Goal: Information Seeking & Learning: Learn about a topic

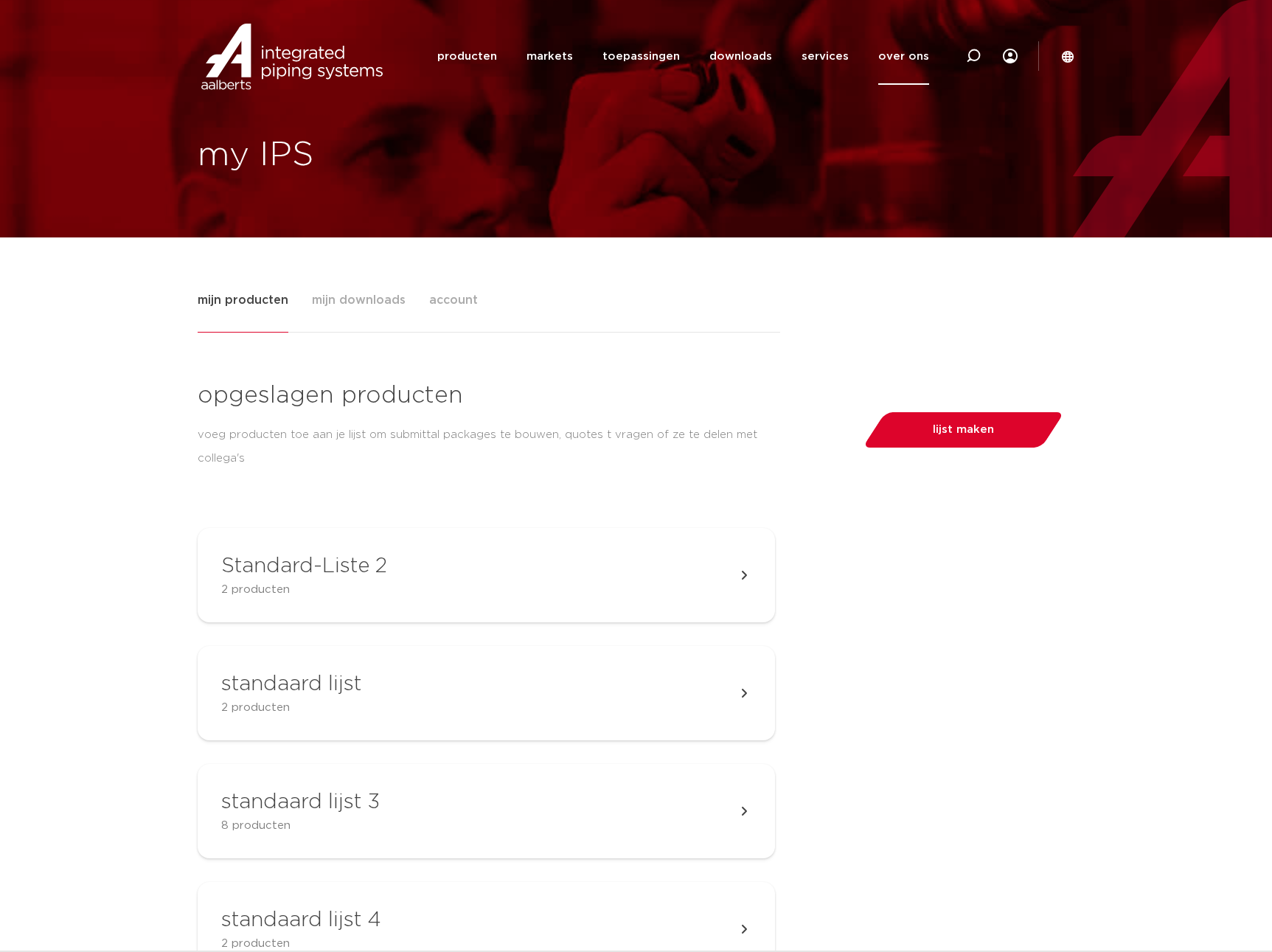
click at [885, 59] on link "over ons" at bounding box center [903, 56] width 51 height 57
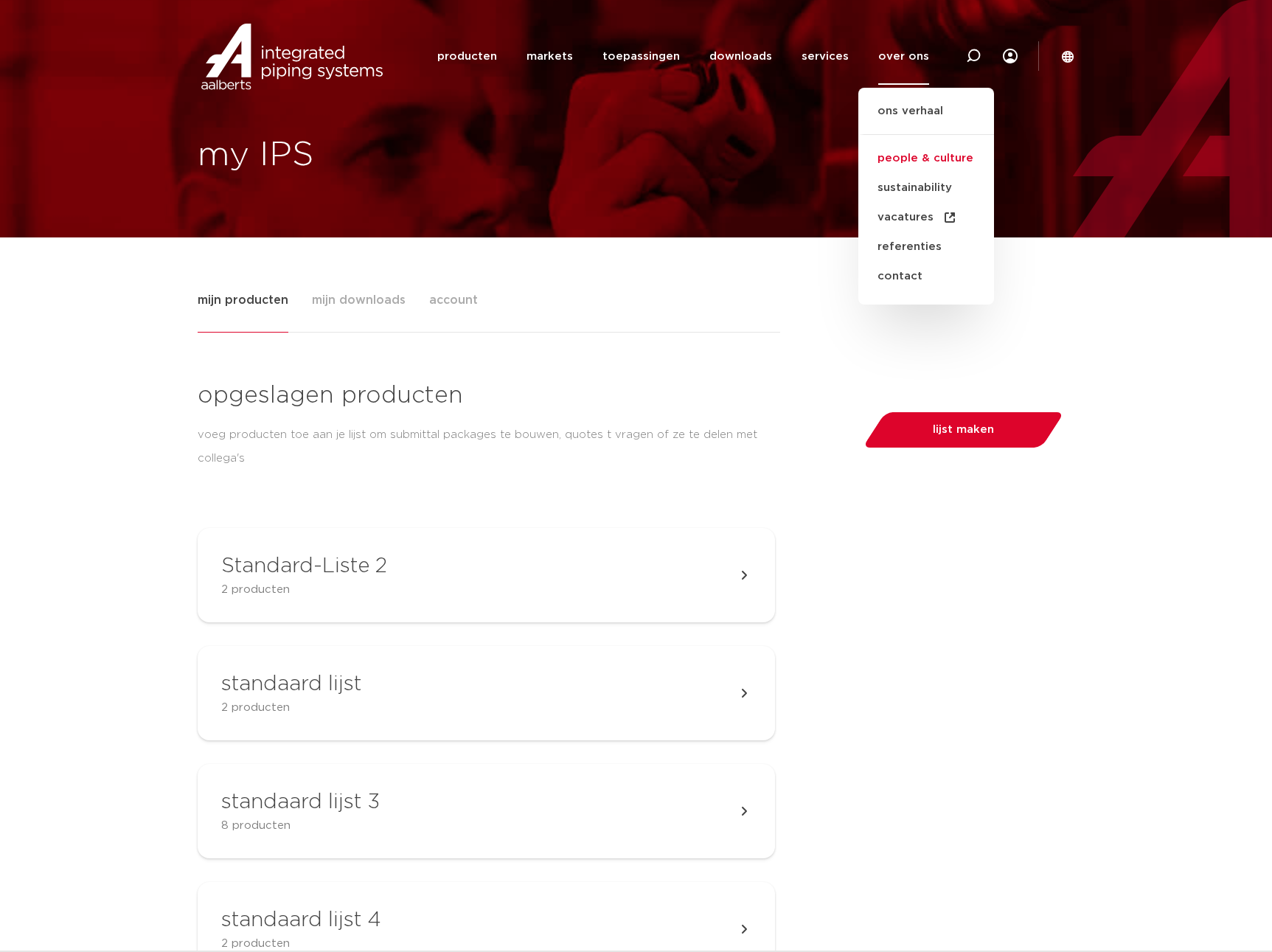
click at [936, 160] on link "people & culture" at bounding box center [926, 159] width 136 height 30
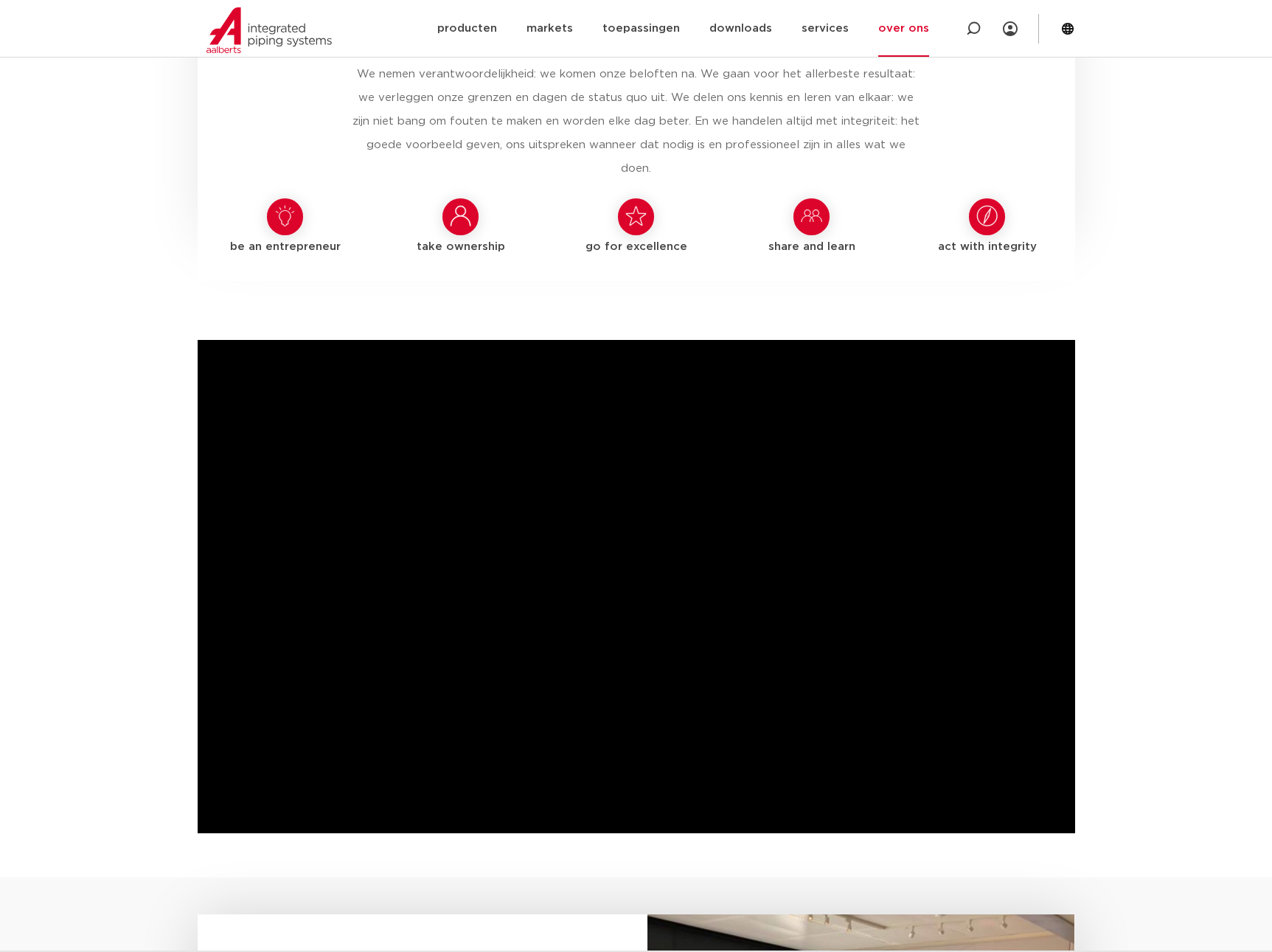
scroll to position [805, 0]
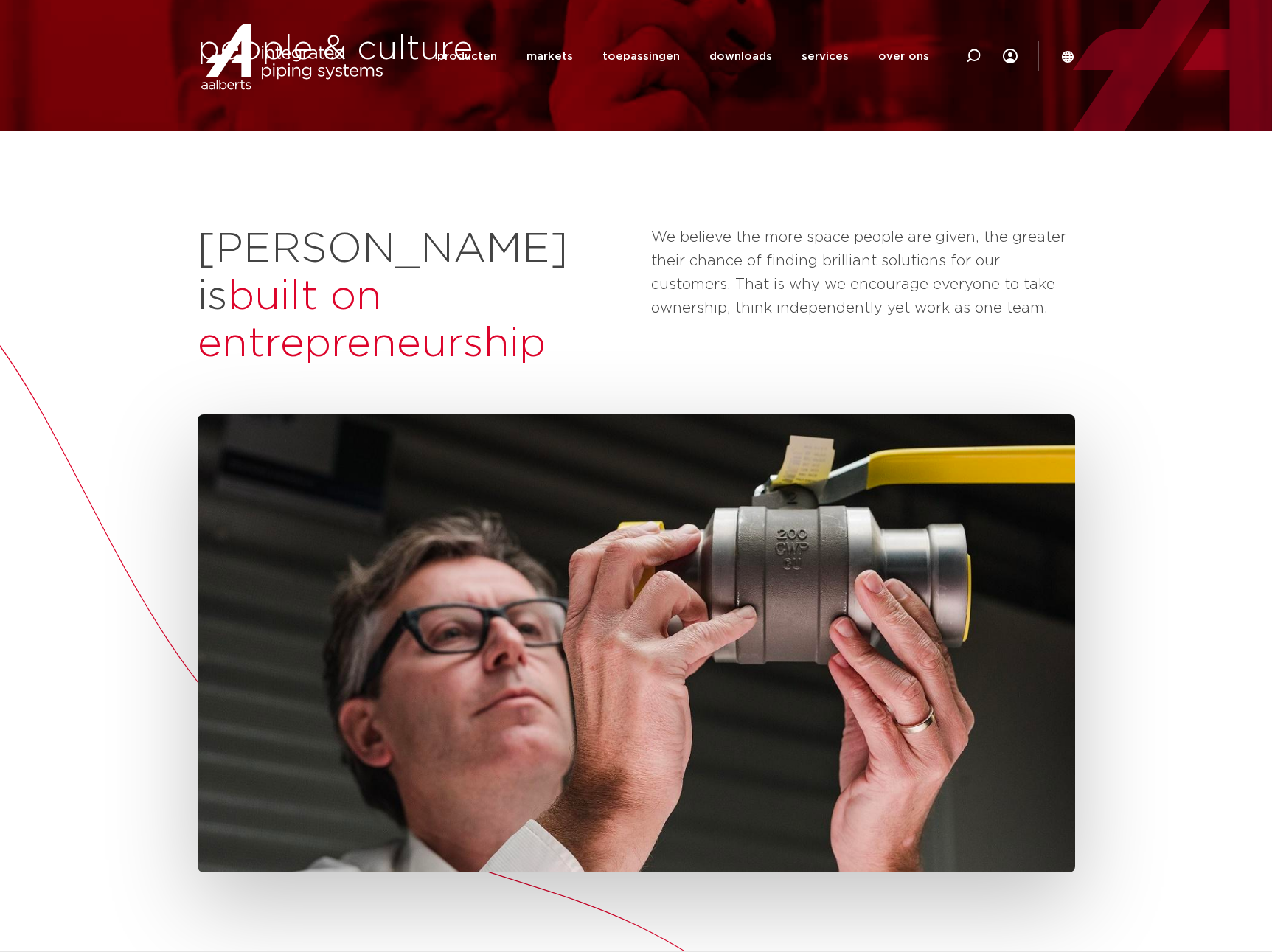
scroll to position [199, 0]
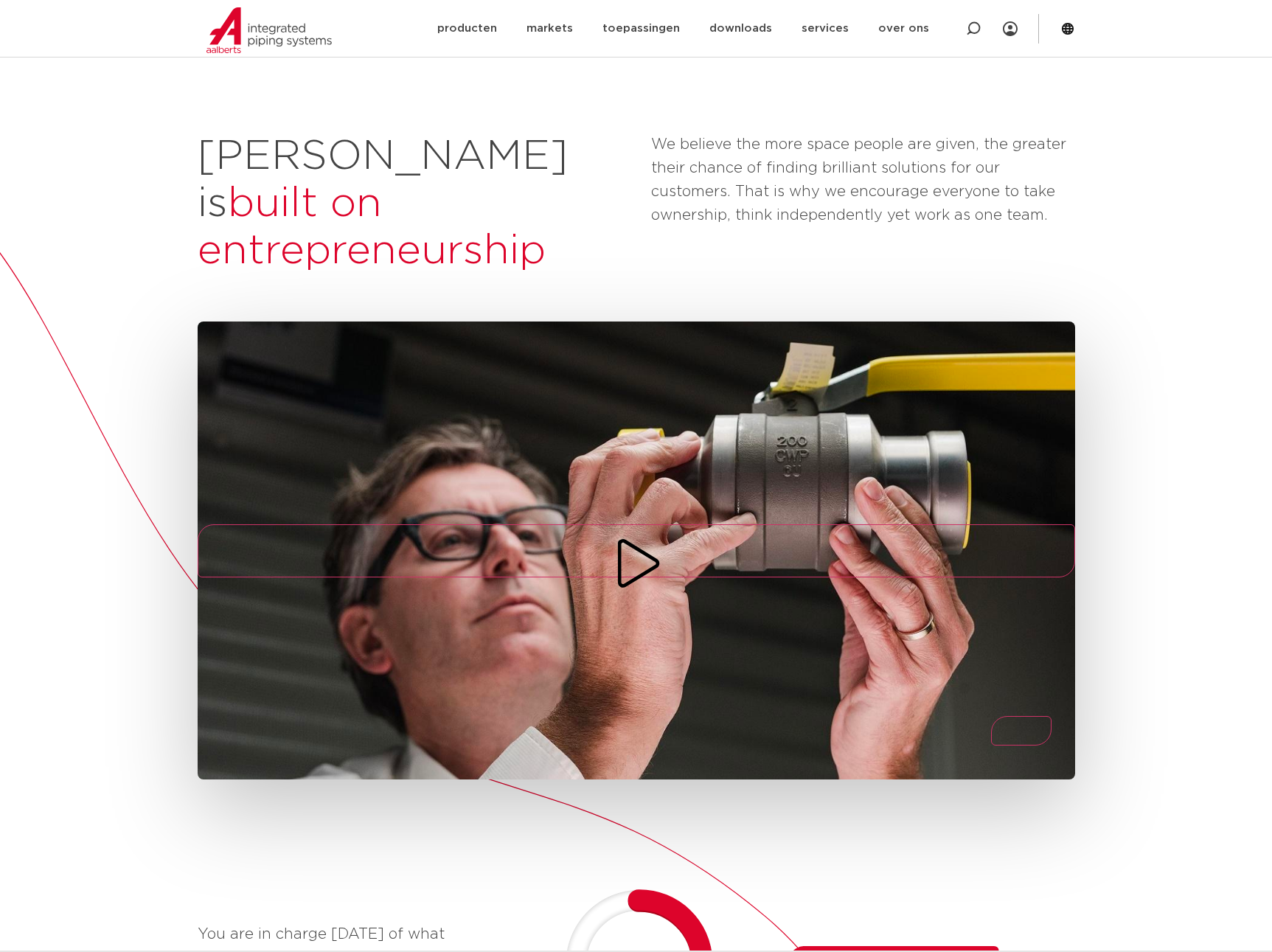
click at [651, 537] on icon "Play/Pause" at bounding box center [637, 564] width 53 height 53
click at [636, 537] on icon "Play/Pause" at bounding box center [637, 564] width 53 height 53
click at [1022, 735] on icon "Mute/Unmute" at bounding box center [1022, 735] width 0 height 0
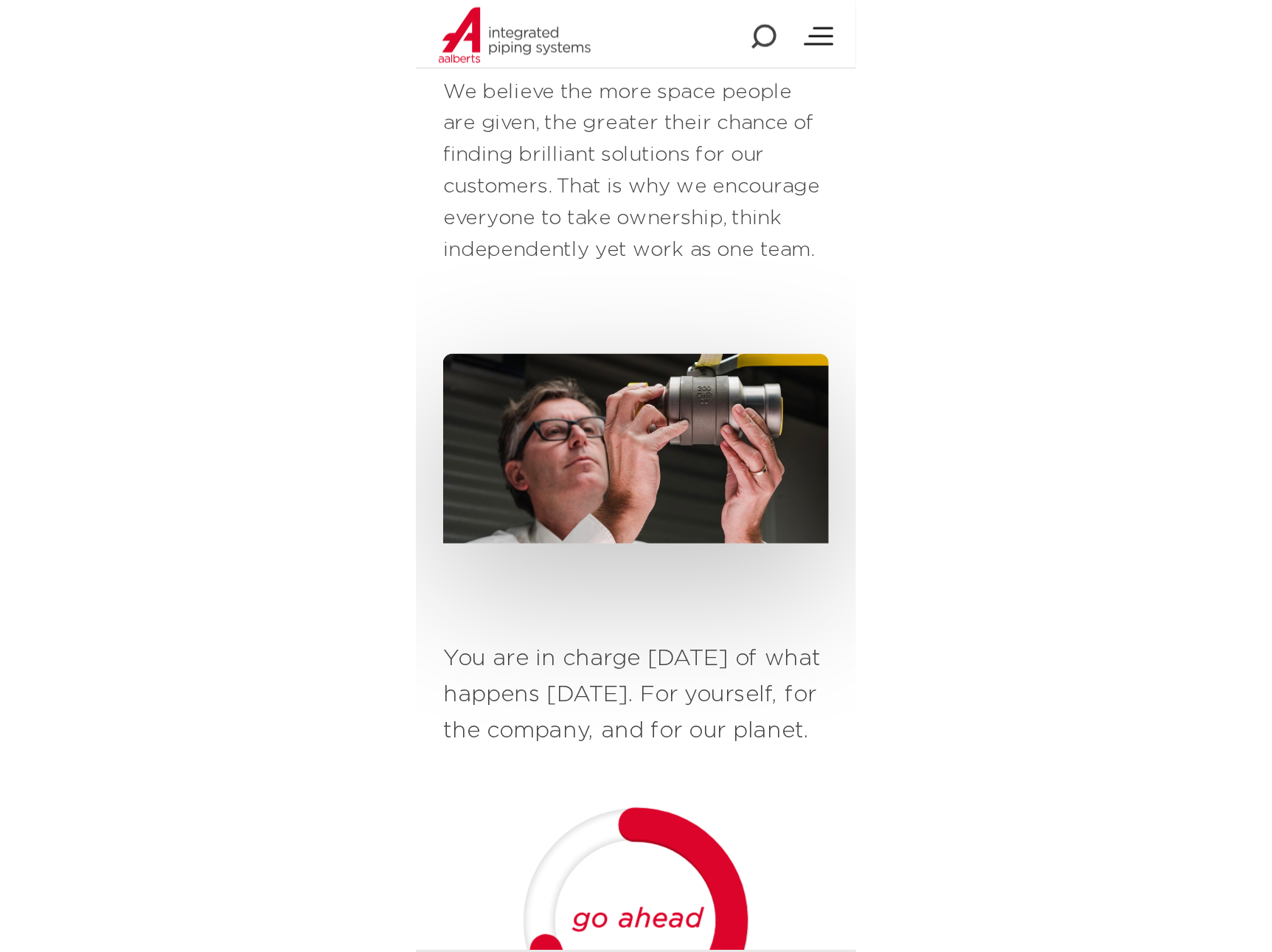
scroll to position [417, 0]
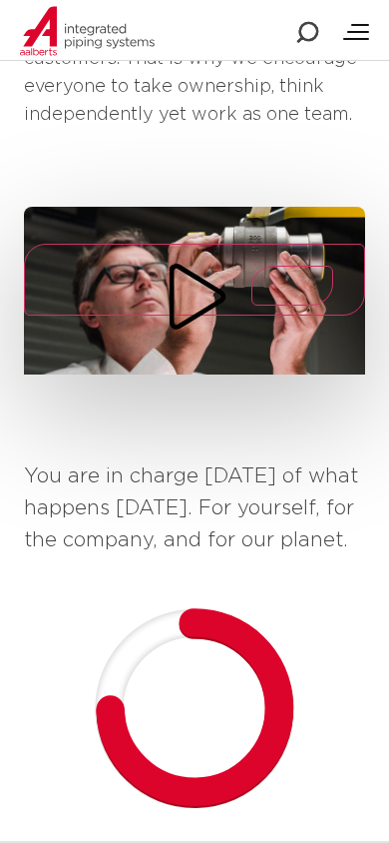
click at [190, 278] on icon "Play/Pause" at bounding box center [195, 297] width 72 height 72
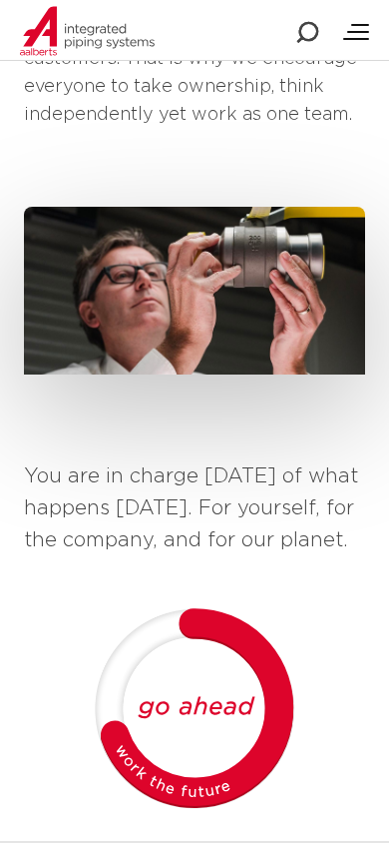
click at [360, 460] on p "You are in charge [DATE] of what happens [DATE]. For yourself, for the company,…" at bounding box center [194, 508] width 341 height 96
